Goal: Transaction & Acquisition: Subscribe to service/newsletter

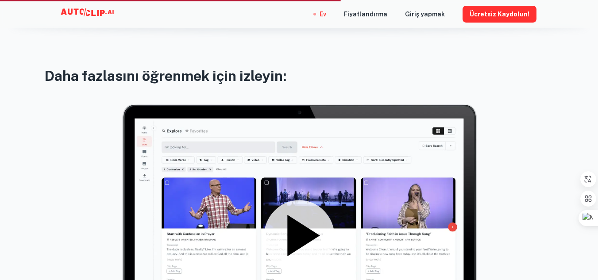
scroll to position [753, 0]
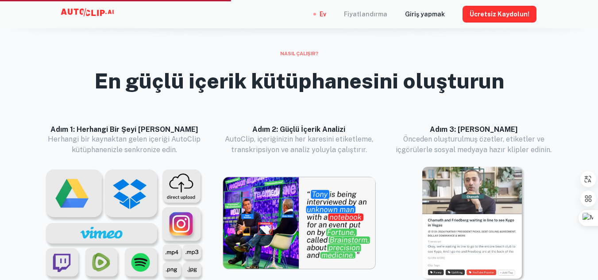
click at [371, 10] on font "Fiyatlandırma" at bounding box center [365, 14] width 43 height 10
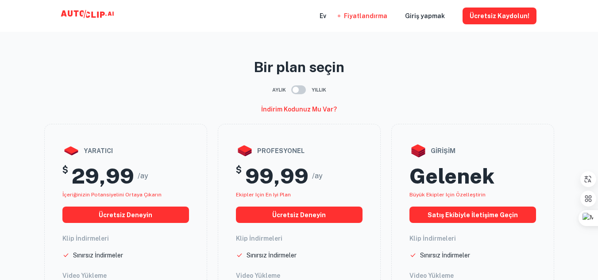
scroll to position [89, 0]
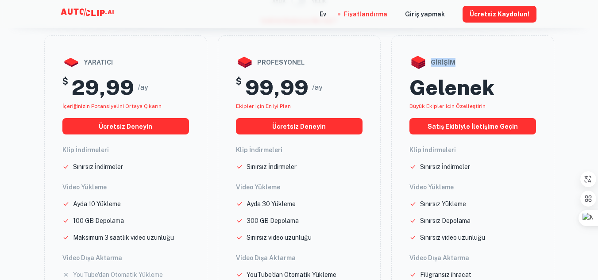
drag, startPoint x: 468, startPoint y: 64, endPoint x: 429, endPoint y: 66, distance: 39.0
click at [429, 66] on div "girişim" at bounding box center [473, 63] width 127 height 18
click at [388, 104] on div "yaratıcı $ 29,99 /ay İçeriğinizin potansiyelini ortaya çıkarın Ücretsiz deneyin…" at bounding box center [299, 240] width 510 height 411
drag, startPoint x: 256, startPoint y: 65, endPoint x: 325, endPoint y: 62, distance: 68.7
click at [325, 62] on div "profesyonel" at bounding box center [299, 63] width 127 height 18
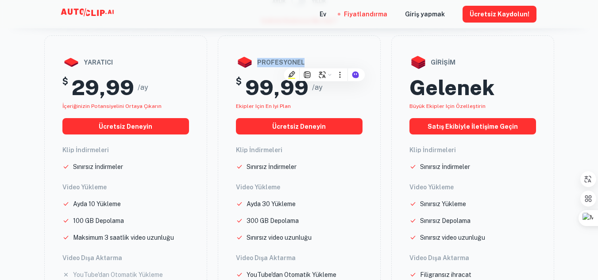
click at [337, 58] on div "profesyonel" at bounding box center [299, 63] width 127 height 18
drag, startPoint x: 430, startPoint y: 64, endPoint x: 485, endPoint y: 59, distance: 55.1
click at [485, 59] on div "girişim" at bounding box center [473, 63] width 127 height 18
click at [573, 97] on main "Bir plan seçin Aylık Yıllık İndirim kodunuz mu var? yaratıcı $ 29,99 /ay İçeriğ…" at bounding box center [299, 201] width 598 height 564
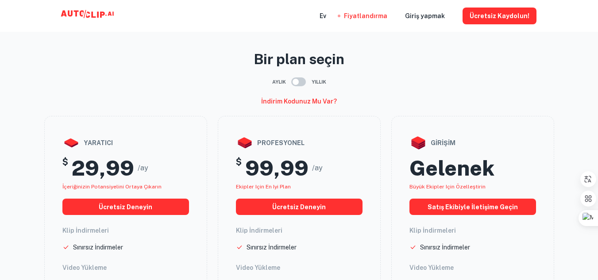
scroll to position [0, 0]
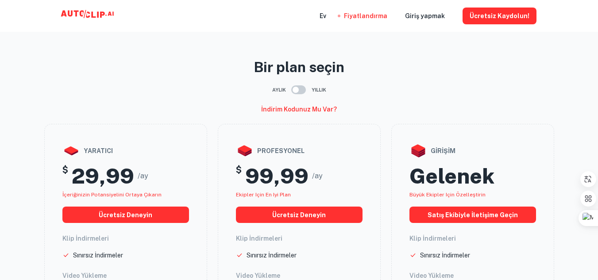
click at [303, 90] on input "checkbox" at bounding box center [296, 89] width 50 height 17
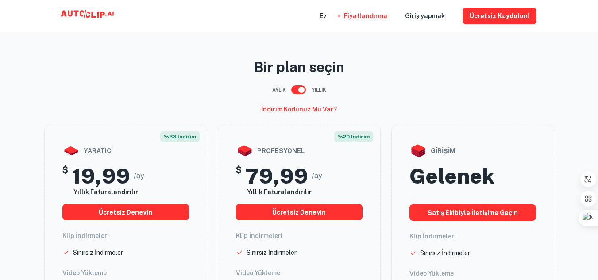
click at [303, 90] on input "checkbox" at bounding box center [301, 89] width 50 height 17
checkbox input "false"
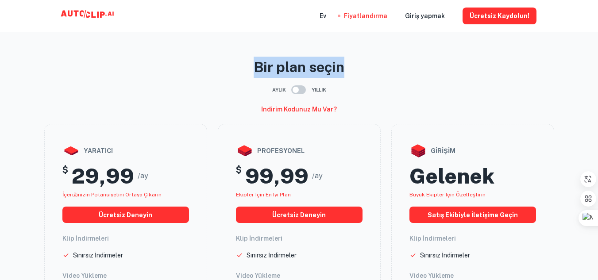
drag, startPoint x: 238, startPoint y: 71, endPoint x: 370, endPoint y: 71, distance: 132.4
click at [370, 71] on p "Bir plan seçin" at bounding box center [299, 67] width 510 height 21
click at [386, 62] on p "Bir plan seçin" at bounding box center [299, 67] width 510 height 21
click at [337, 14] on nav "Ev Fiyatlandırma Giriş yapmak Ücretsiz kaydolun!" at bounding box center [428, 16] width 217 height 32
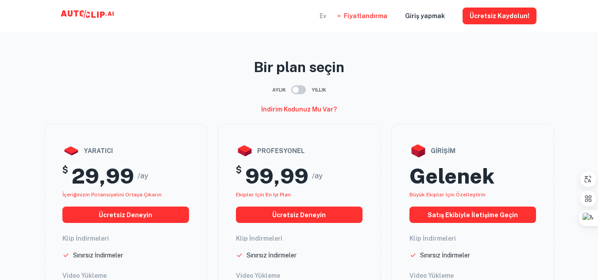
click at [326, 14] on font "Ev" at bounding box center [323, 16] width 7 height 7
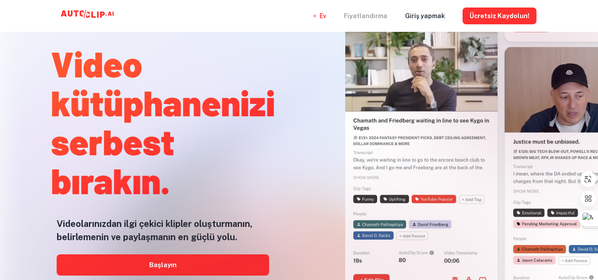
click at [363, 15] on font "Fiyatlandırma" at bounding box center [365, 16] width 43 height 7
